Goal: Task Accomplishment & Management: Manage account settings

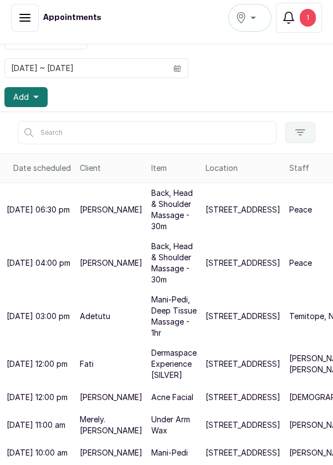
scroll to position [8, 0]
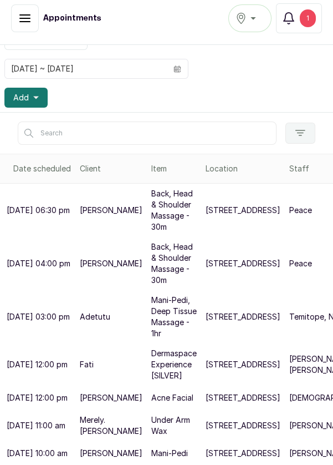
click at [316, 21] on div "1" at bounding box center [308, 18] width 16 height 18
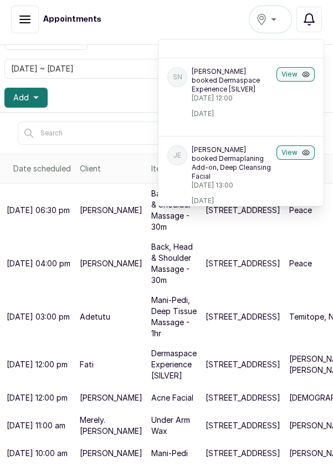
scroll to position [0, 0]
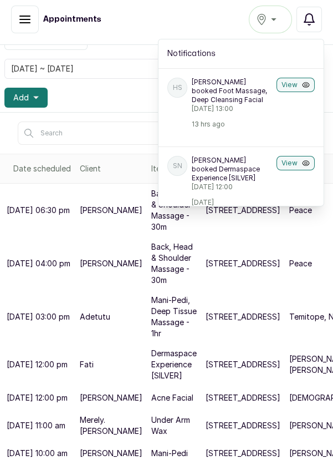
click at [303, 85] on icon "button" at bounding box center [306, 85] width 8 height 8
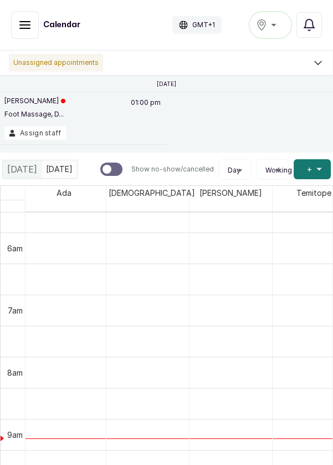
scroll to position [351, 0]
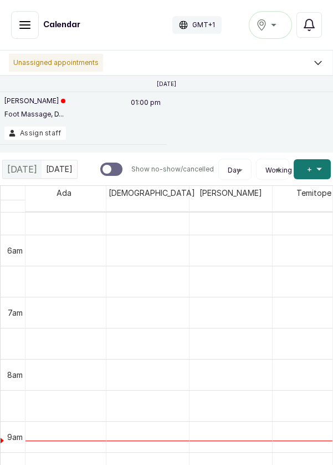
click at [27, 25] on icon "button" at bounding box center [25, 25] width 10 height 7
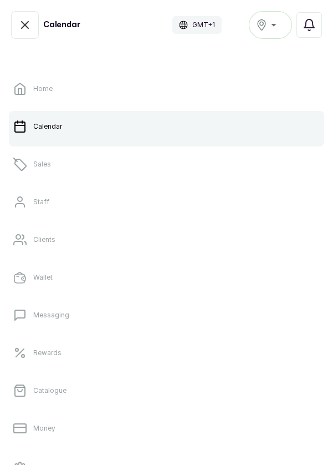
click at [77, 161] on link "Sales" at bounding box center [167, 164] width 316 height 31
